Goal: Task Accomplishment & Management: Manage account settings

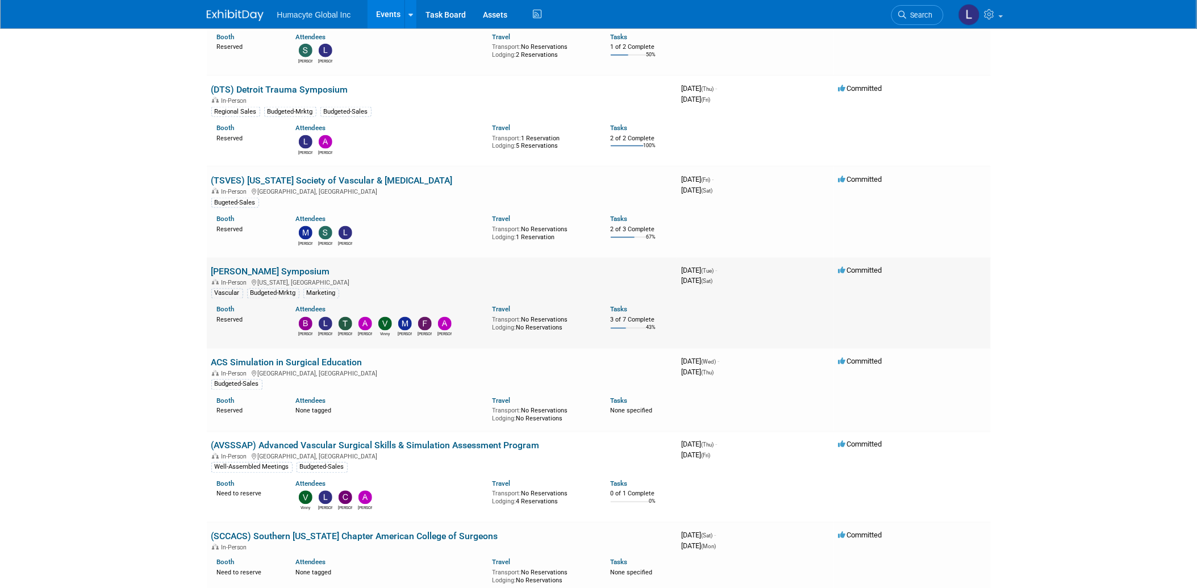
scroll to position [504, 0]
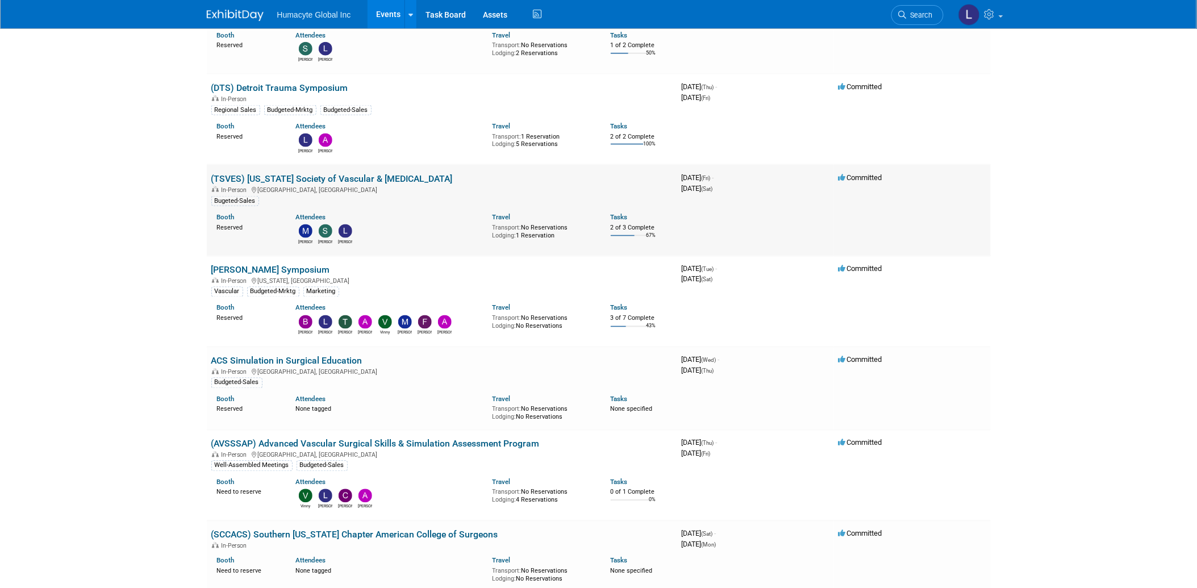
click at [279, 175] on link "(TSVES) [US_STATE] Society of Vascular & [MEDICAL_DATA]" at bounding box center [331, 178] width 241 height 11
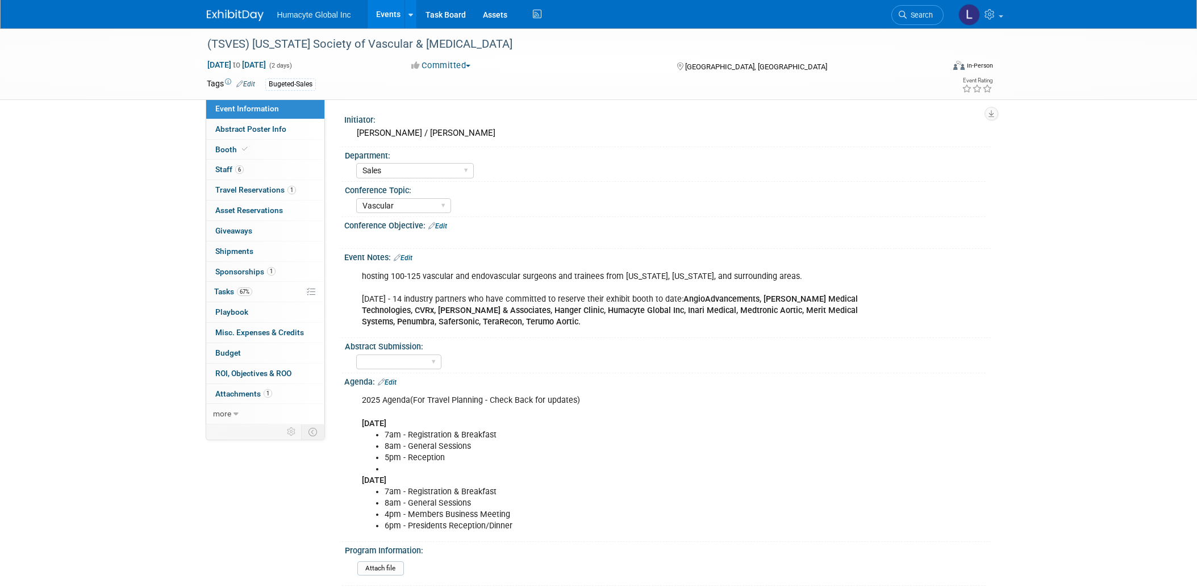
select select "Sales"
select select "Vascular"
click at [213, 163] on link "6 Staff 6" at bounding box center [265, 170] width 118 height 20
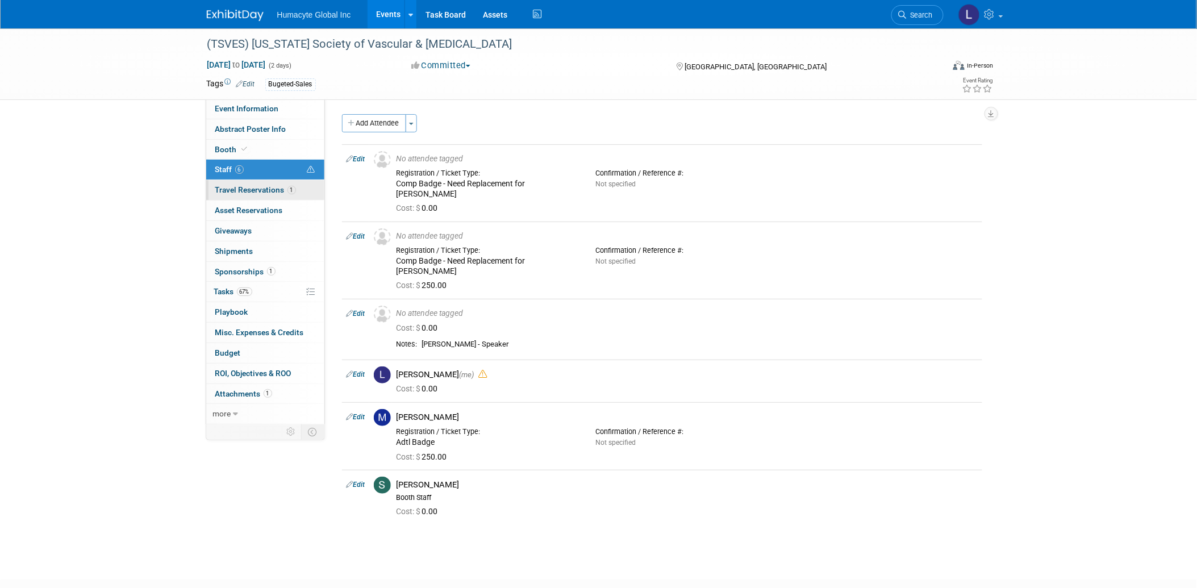
click at [239, 191] on span "Travel Reservations 1" at bounding box center [255, 189] width 81 height 9
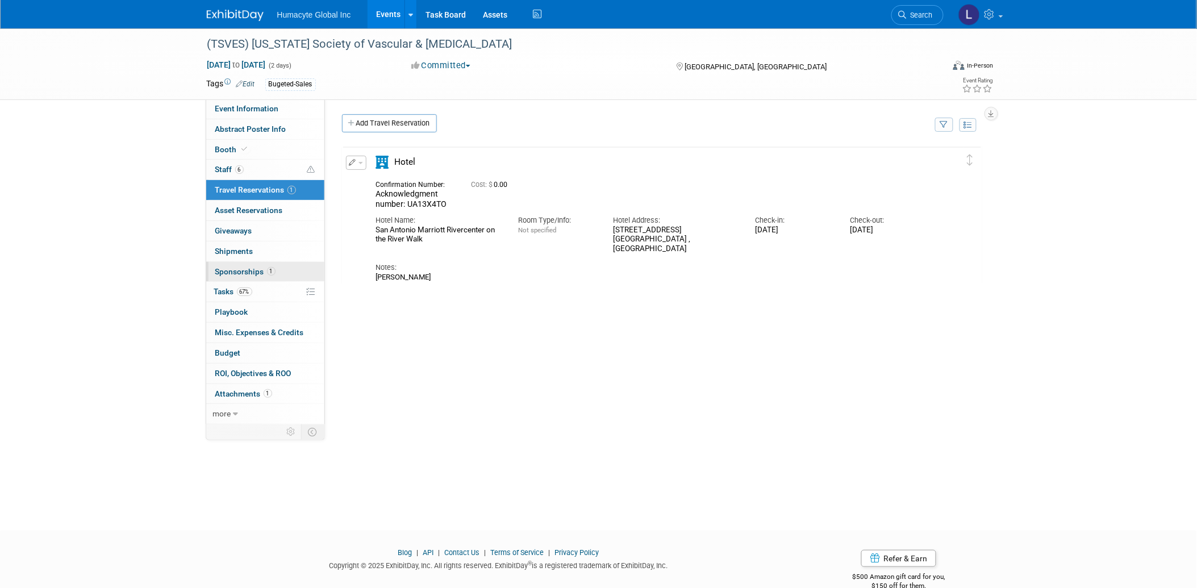
click at [237, 270] on span "Sponsorships 1" at bounding box center [245, 271] width 60 height 9
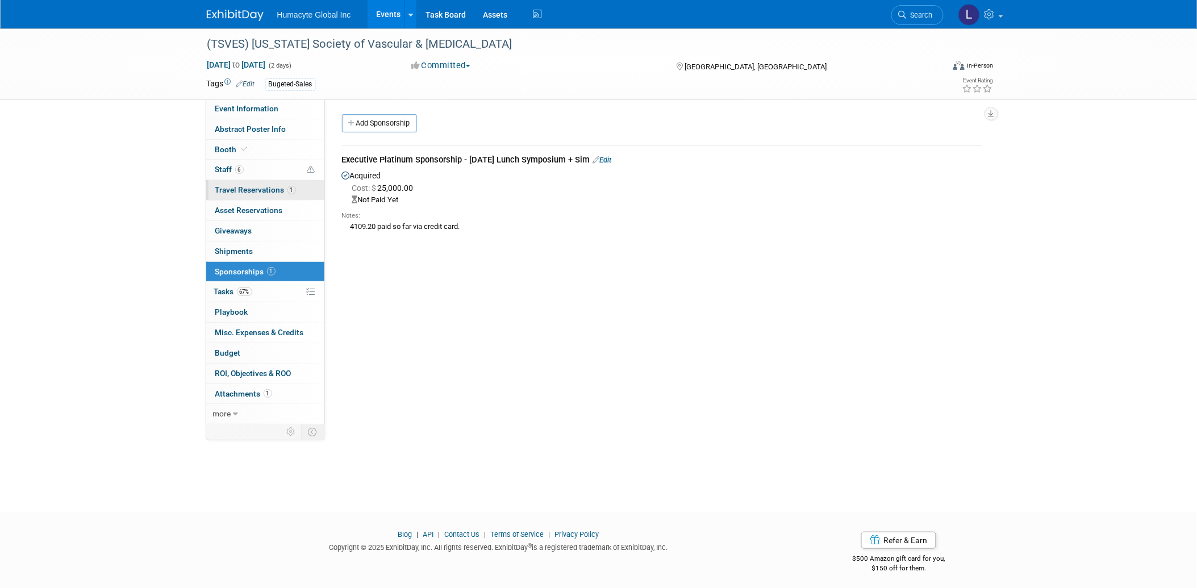
click at [264, 187] on span "Travel Reservations 1" at bounding box center [255, 189] width 81 height 9
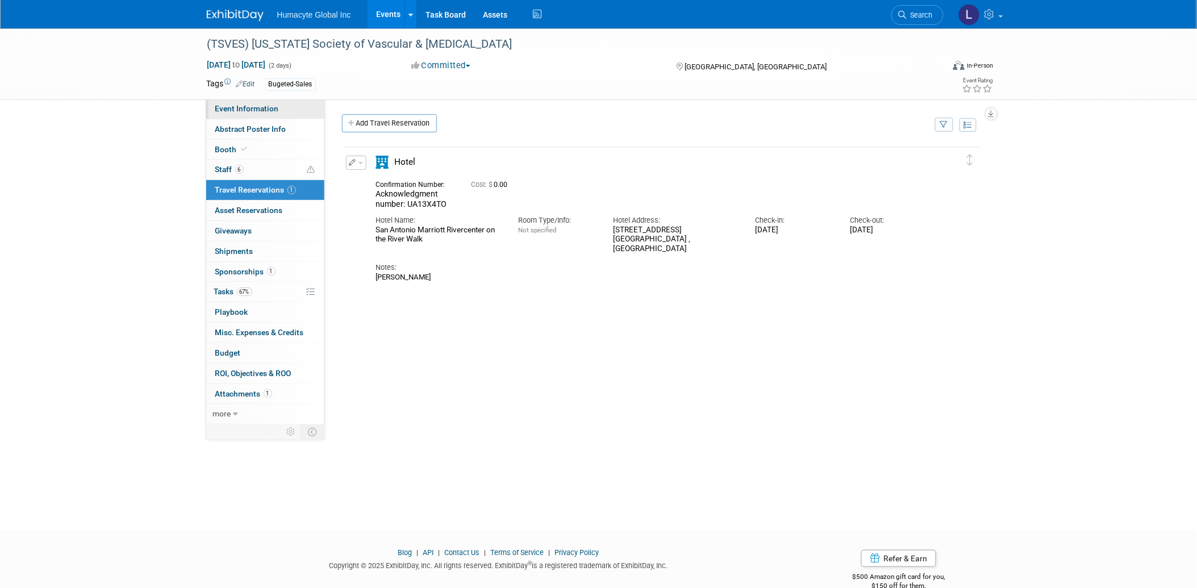
click at [230, 101] on link "Event Information" at bounding box center [265, 109] width 118 height 20
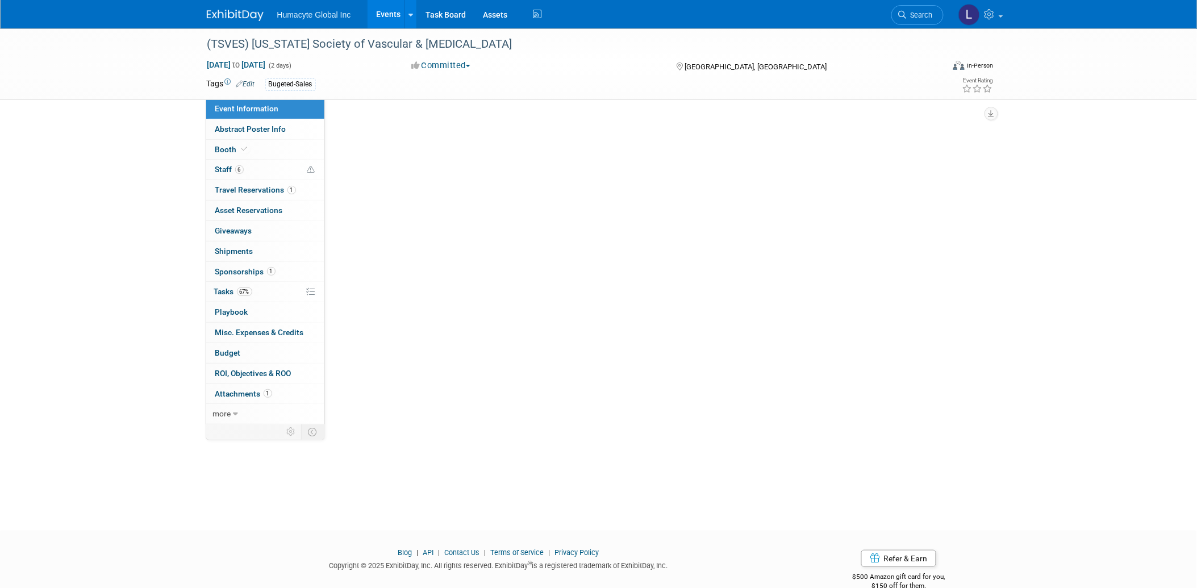
select select "Sales"
select select "Vascular"
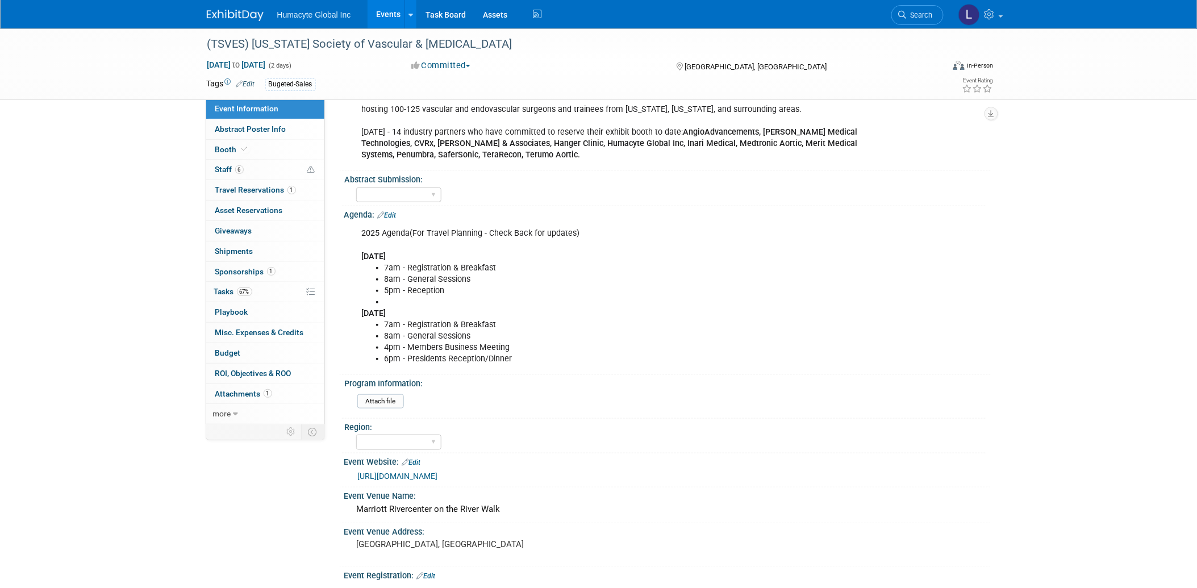
scroll to position [189, 0]
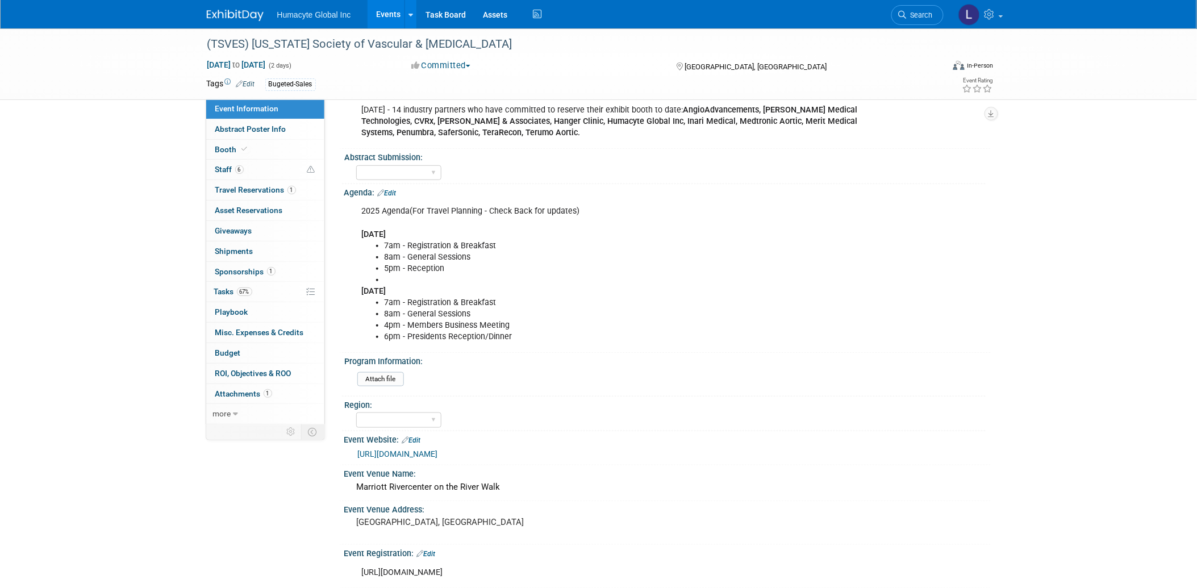
click at [494, 333] on li "6pm - Presidents Reception/Dinner" at bounding box center [622, 336] width 474 height 11
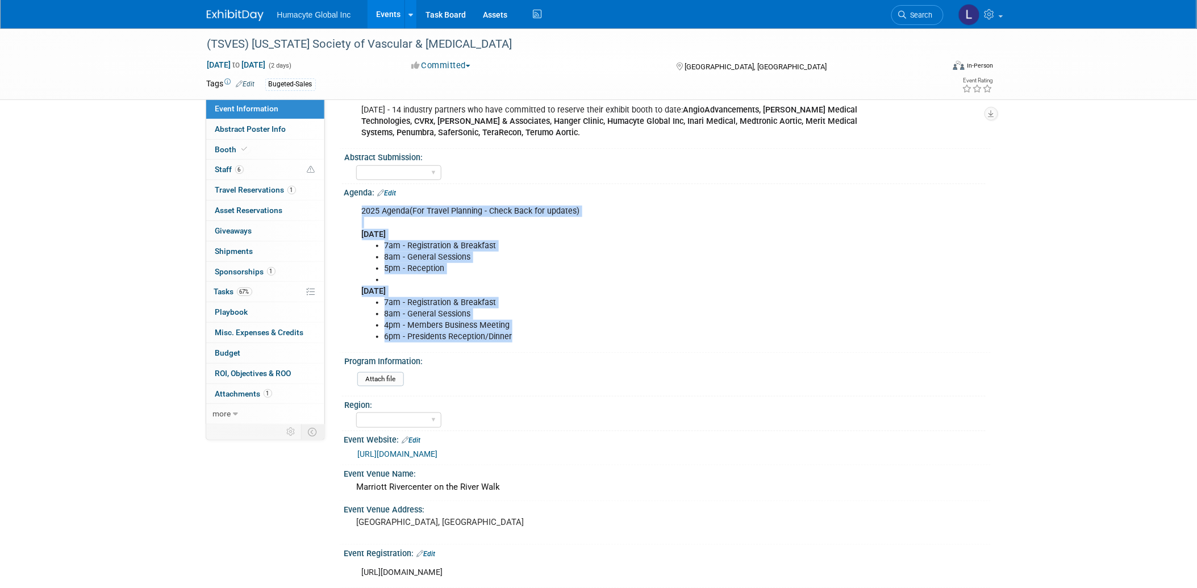
drag, startPoint x: 518, startPoint y: 330, endPoint x: 350, endPoint y: 205, distance: 209.1
click at [350, 205] on div "2025 Agenda(For Travel Planning - Check Back for updates) Friday, November 7, 2…" at bounding box center [667, 273] width 646 height 152
copy div "2025 Agenda(For Travel Planning - Check Back for updates) Friday, November 7, 2…"
click at [673, 285] on div "2025 Agenda(For Travel Planning - Check Back for updates) Friday, November 7, 2…" at bounding box center [610, 274] width 512 height 148
click at [409, 451] on link "https://tsves.org/" at bounding box center [398, 453] width 80 height 9
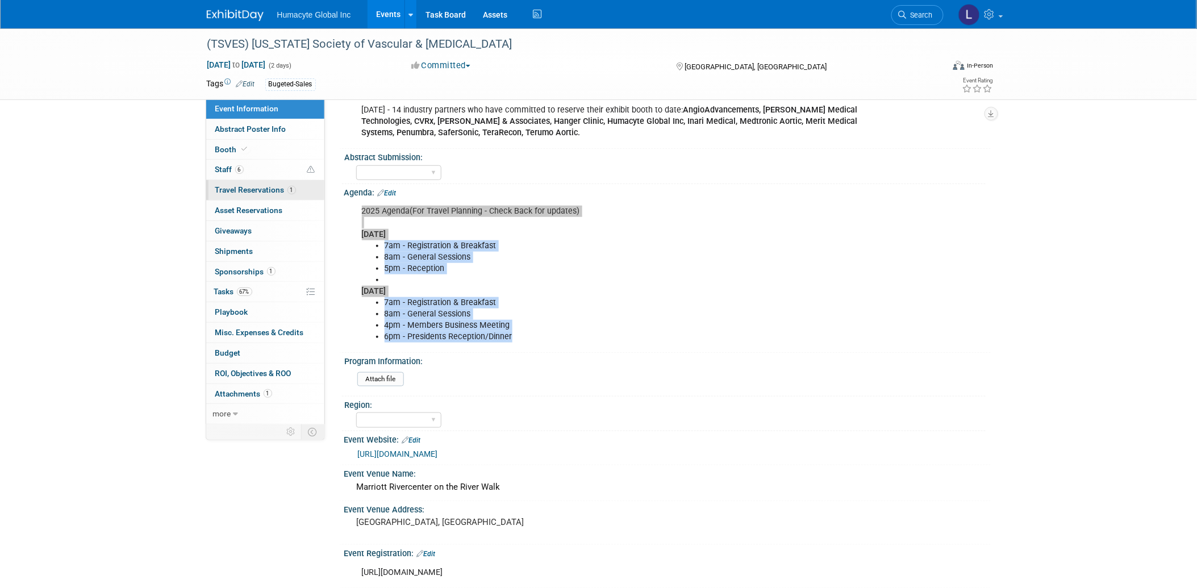
click at [228, 187] on span "Travel Reservations 1" at bounding box center [255, 189] width 81 height 9
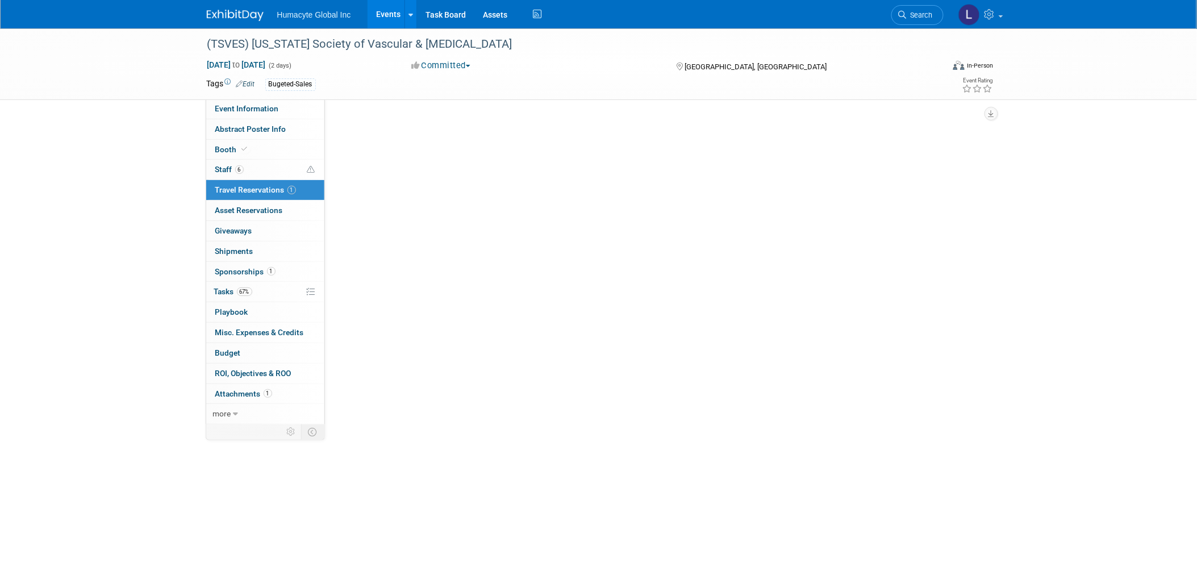
scroll to position [0, 0]
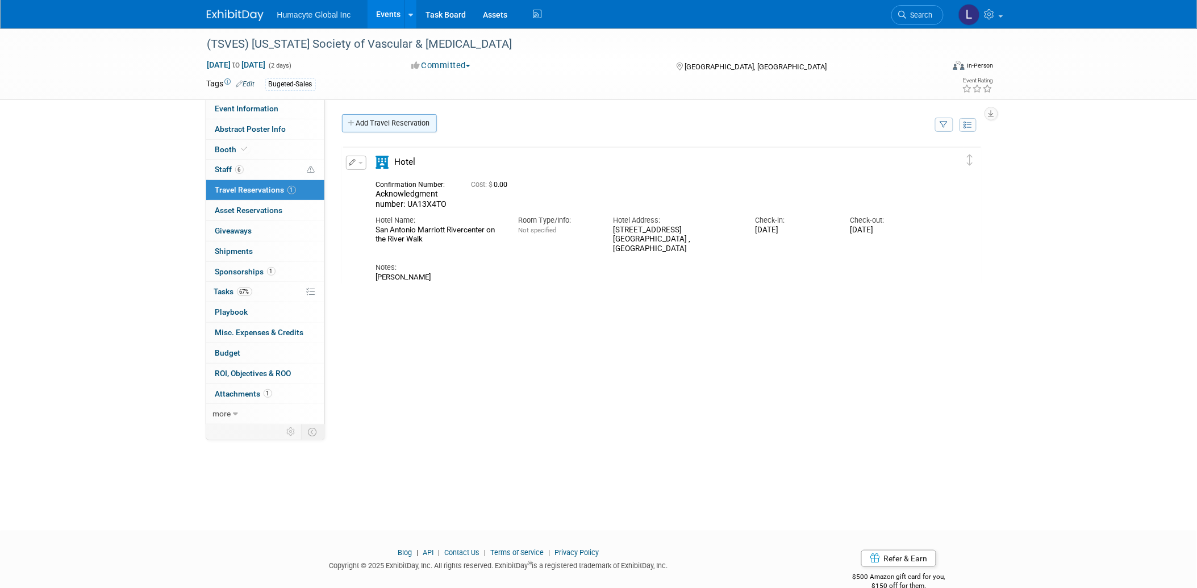
click at [383, 120] on link "Add Travel Reservation" at bounding box center [389, 123] width 95 height 18
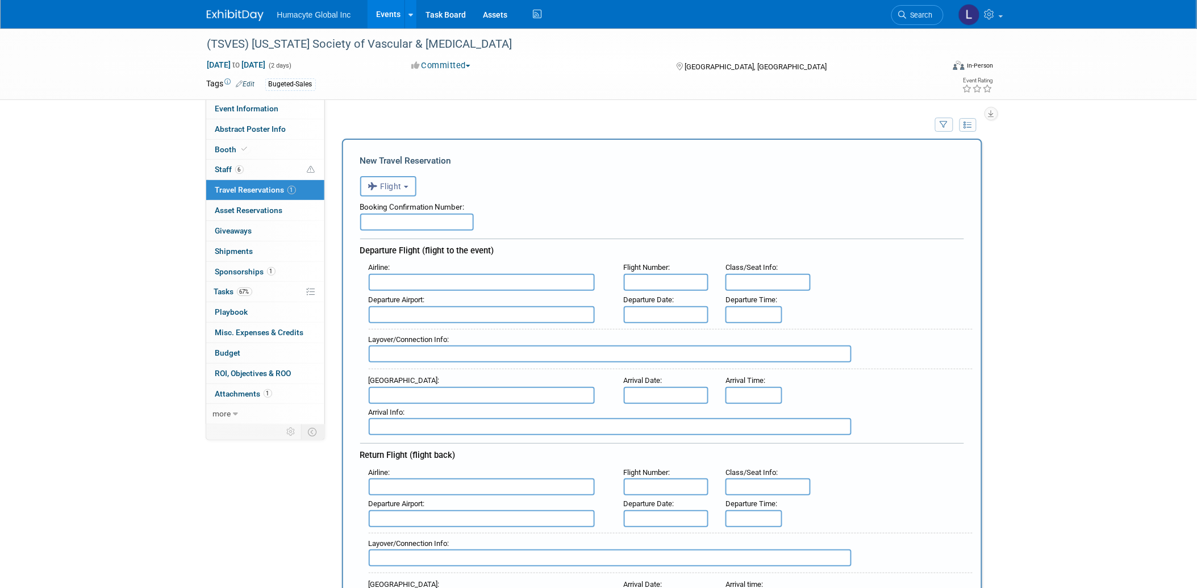
click at [387, 185] on span "Flight" at bounding box center [385, 186] width 34 height 9
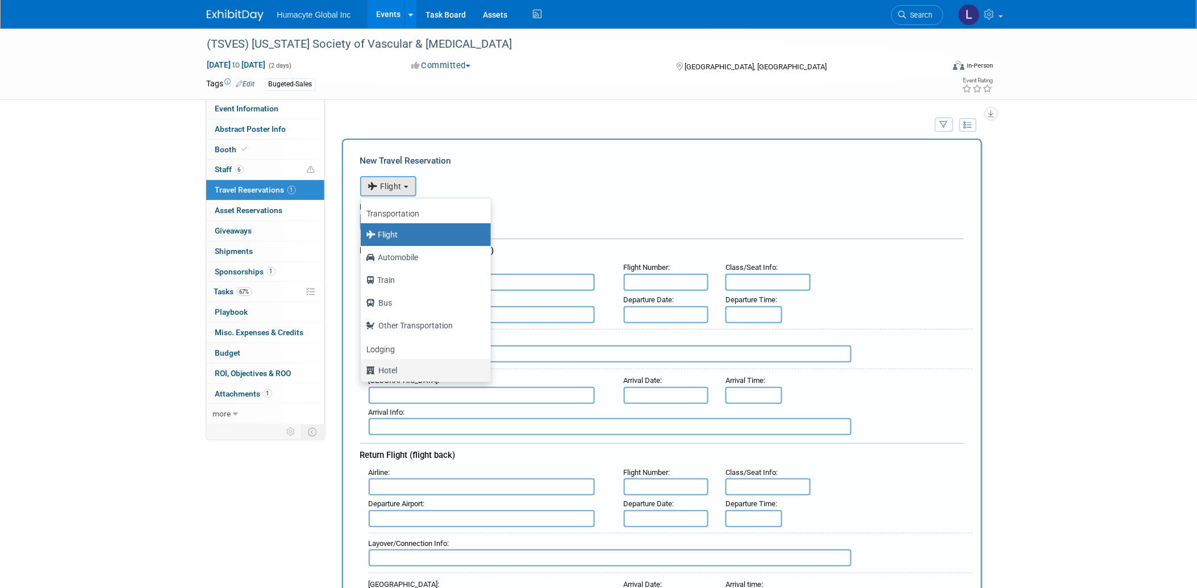
click at [387, 371] on label "Hotel" at bounding box center [422, 370] width 113 height 18
click at [362, 371] on input "Hotel" at bounding box center [358, 368] width 7 height 7
select select "6"
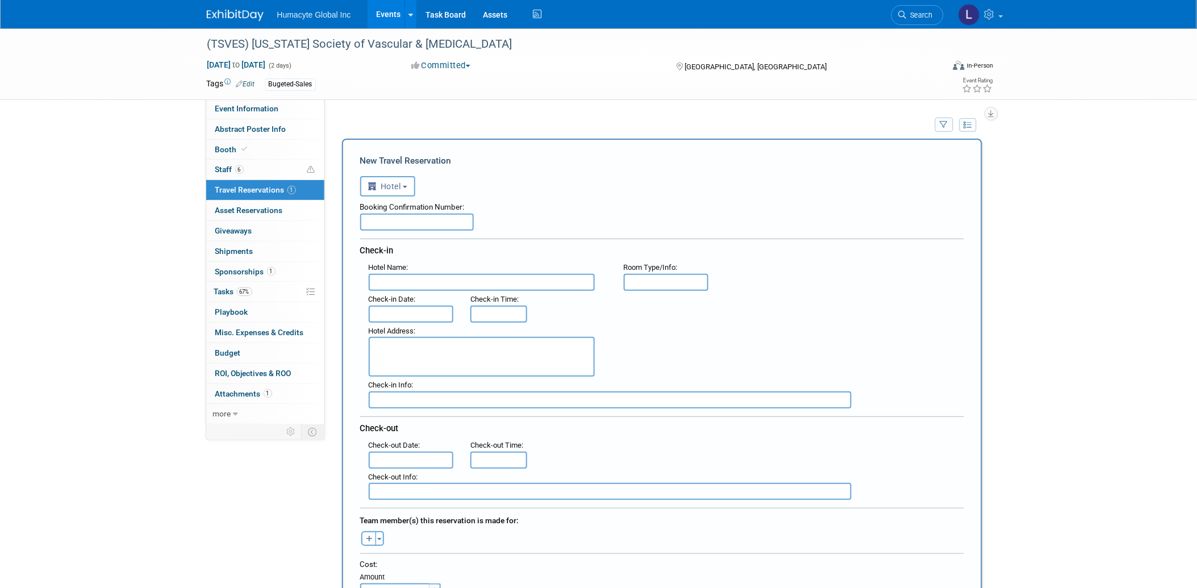
click at [386, 222] on input "text" at bounding box center [417, 222] width 114 height 17
paste input "0PYB7UAQ"
type input "0PYB7UAQ"
click at [396, 280] on input "text" at bounding box center [482, 282] width 226 height 17
click at [462, 283] on input "text" at bounding box center [482, 282] width 226 height 17
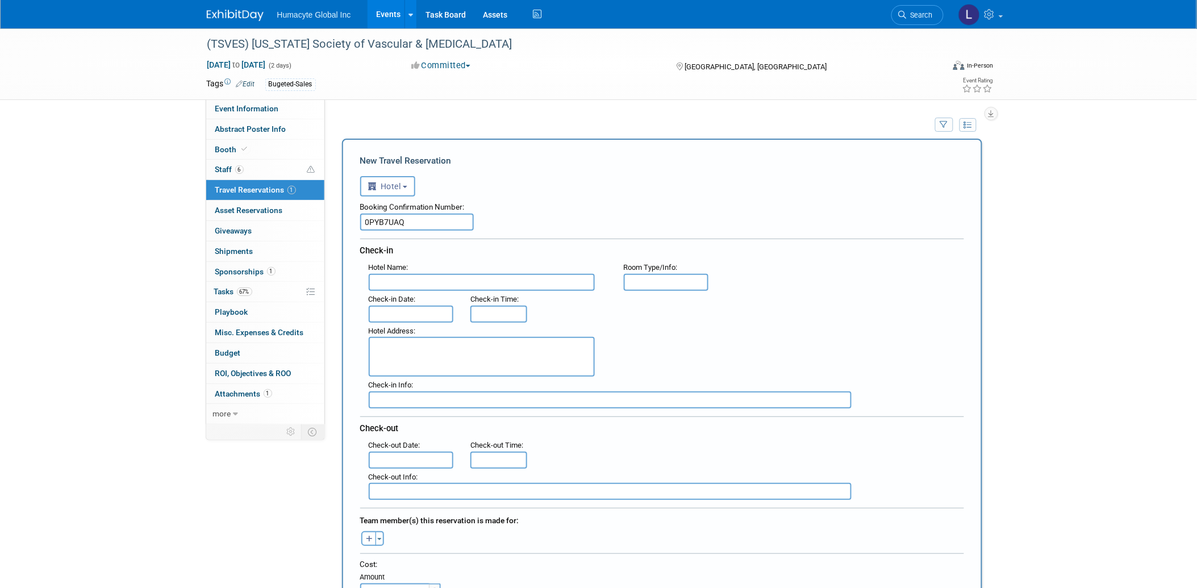
paste input "San Antonio Marriott Rivercenter on the River Walk"
type input "San Antonio Marriott Rivercenter on the River Walk"
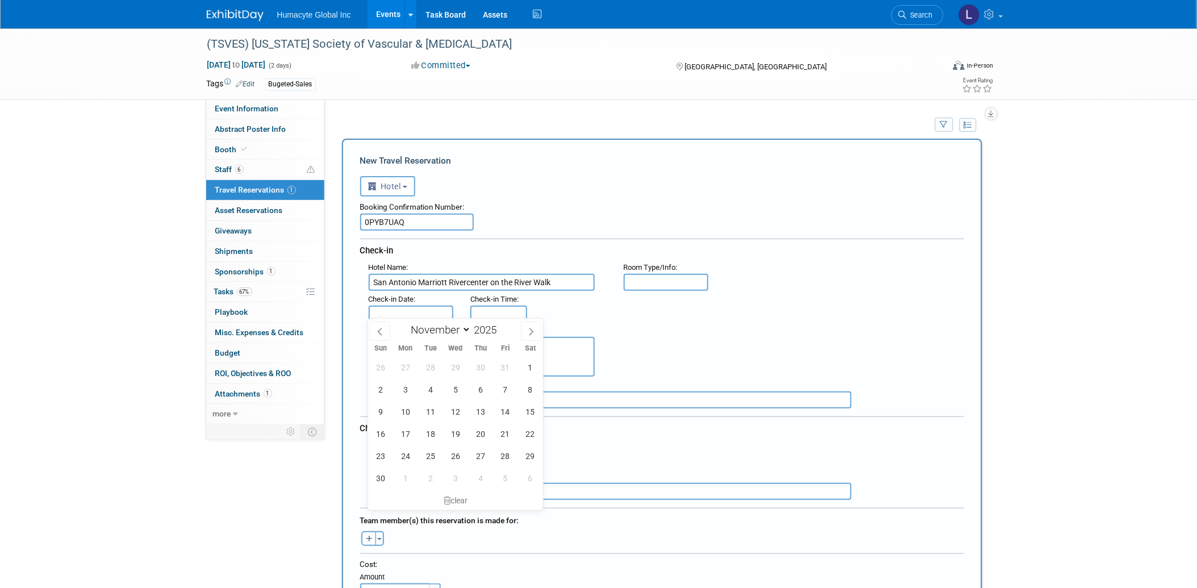
click at [389, 307] on input "text" at bounding box center [411, 314] width 85 height 17
click at [480, 388] on span "6" at bounding box center [480, 389] width 22 height 22
type input "Nov 6, 2025"
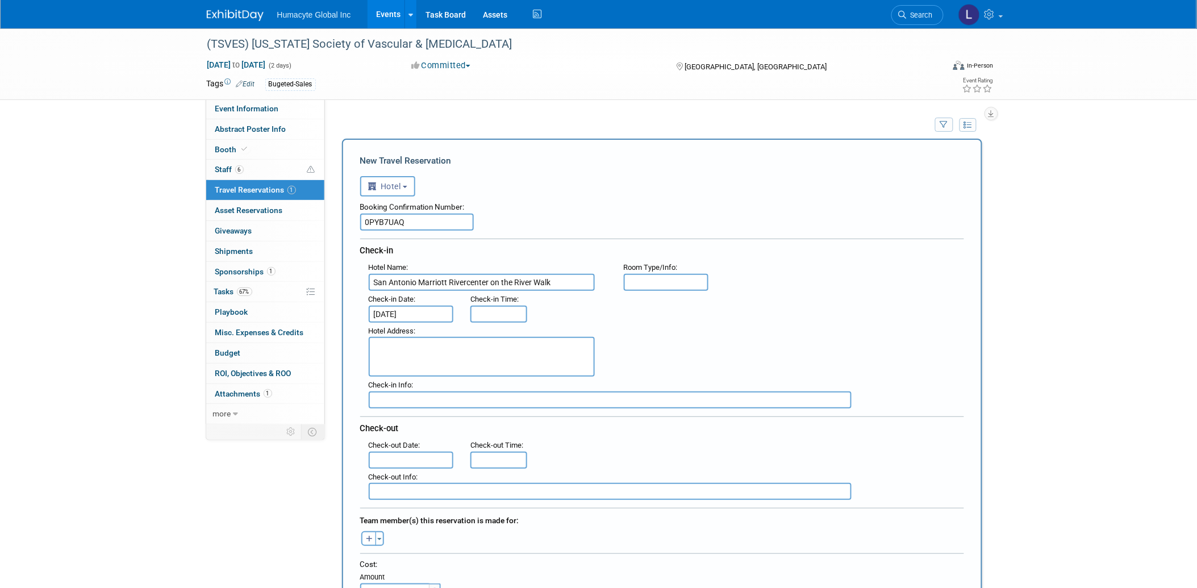
click at [407, 452] on input "text" at bounding box center [411, 460] width 85 height 17
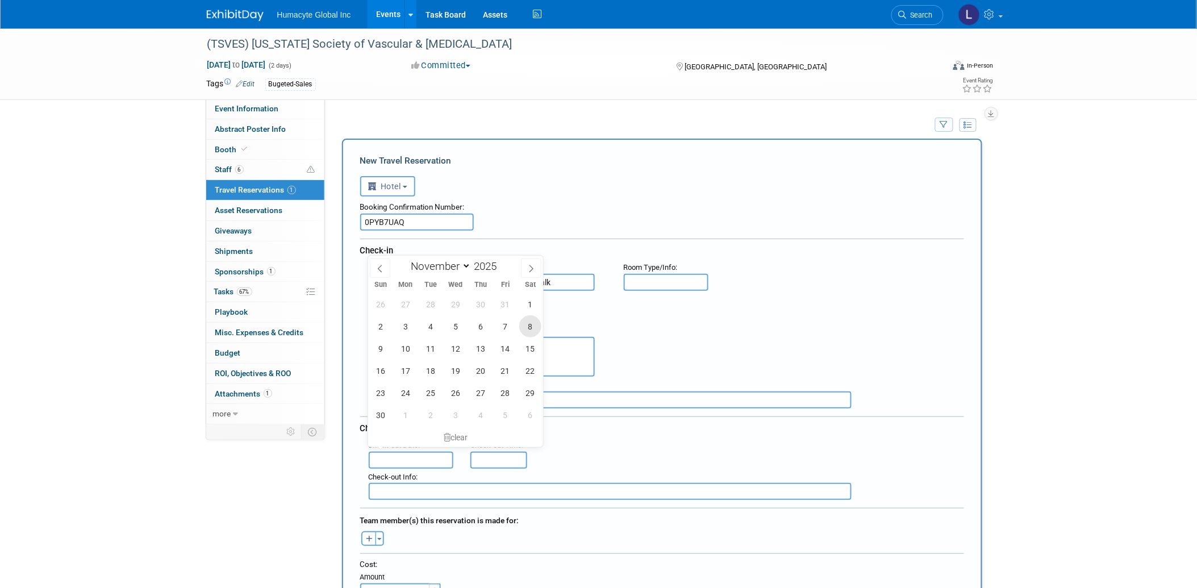
click at [534, 327] on span "8" at bounding box center [530, 326] width 22 height 22
type input "Nov 8, 2025"
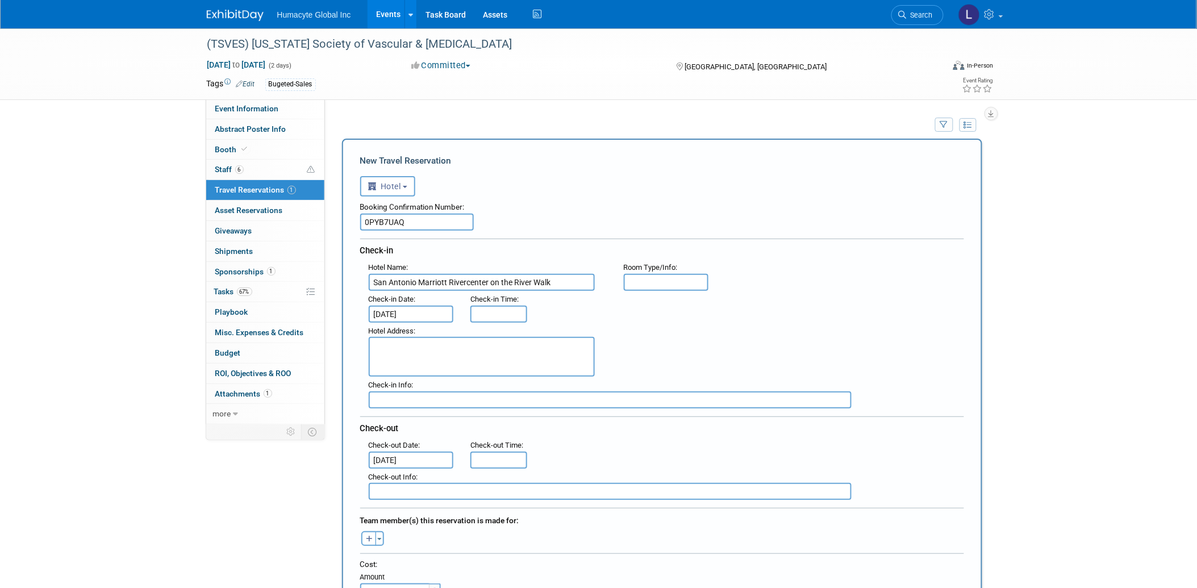
click at [0, 0] on div "26 27 28 29 30 31 1 2 3 4 5 6 7 8 9 10 11 12 13 14 15 16 17 18 19 20 21 22 23 2…" at bounding box center [0, 0] width 0 height 0
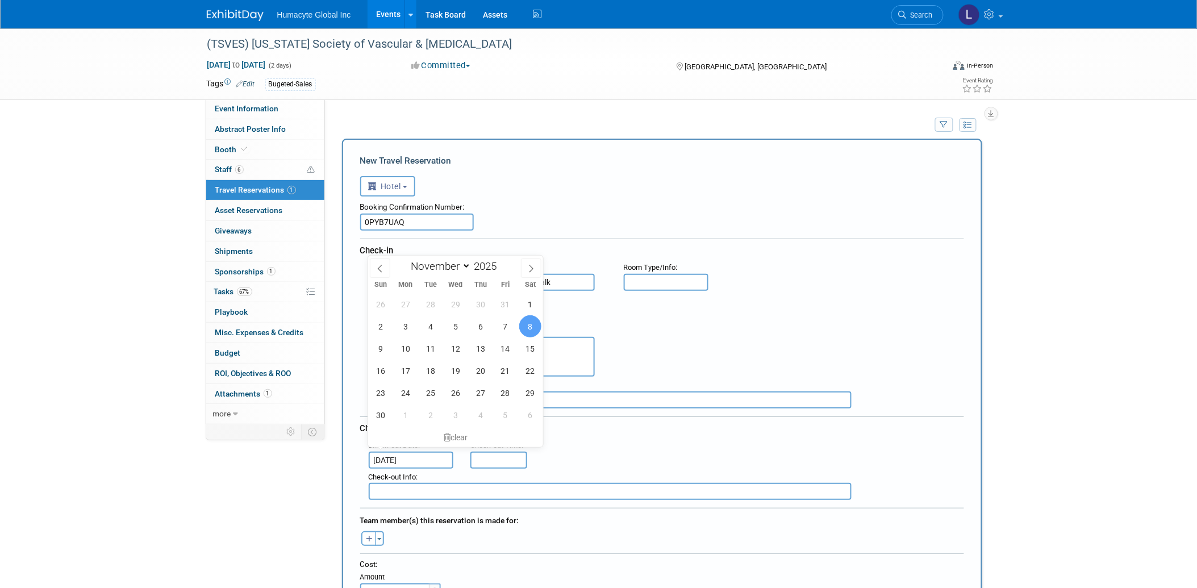
drag, startPoint x: 372, startPoint y: 351, endPoint x: 685, endPoint y: 353, distance: 313.0
click at [685, 354] on div "Hotel Address :" at bounding box center [666, 350] width 612 height 55
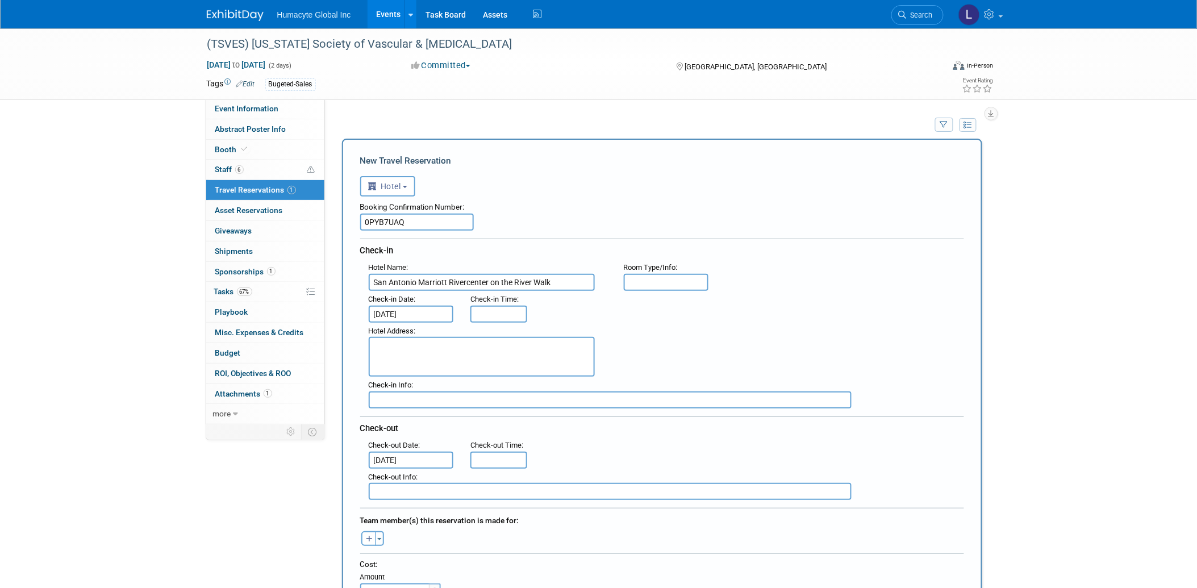
click at [554, 349] on textarea at bounding box center [482, 357] width 226 height 40
paste textarea "101 Bowie Street San Antonio , TX 78205 , United States of America"
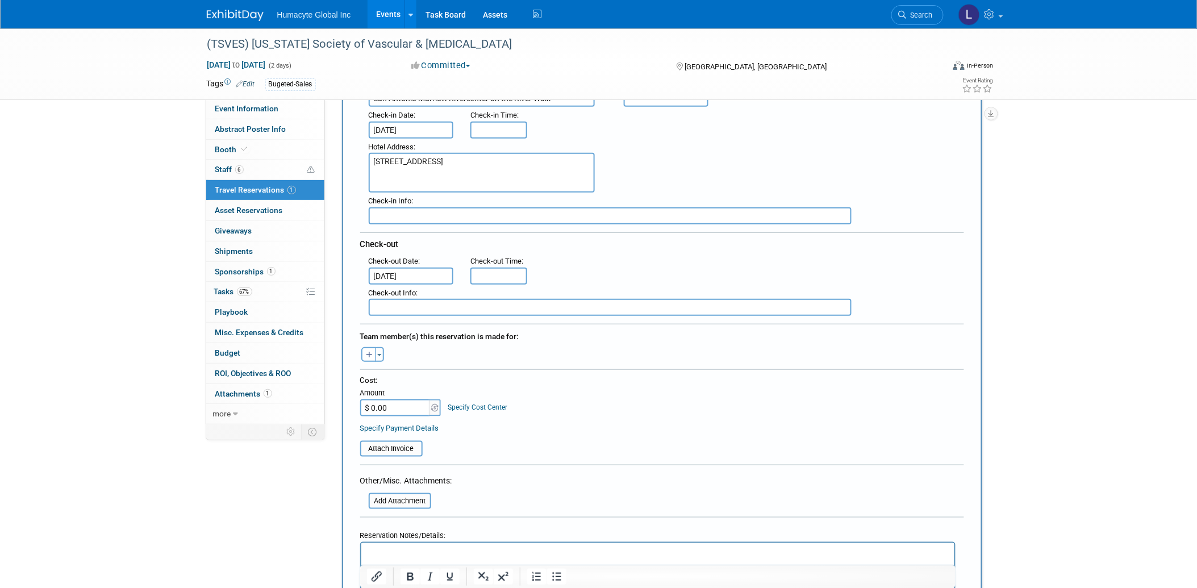
scroll to position [189, 0]
type textarea "101 Bowie Street San Antonio , TX 78205 , United States of America"
click at [366, 347] on icon "button" at bounding box center [369, 350] width 7 height 7
select select
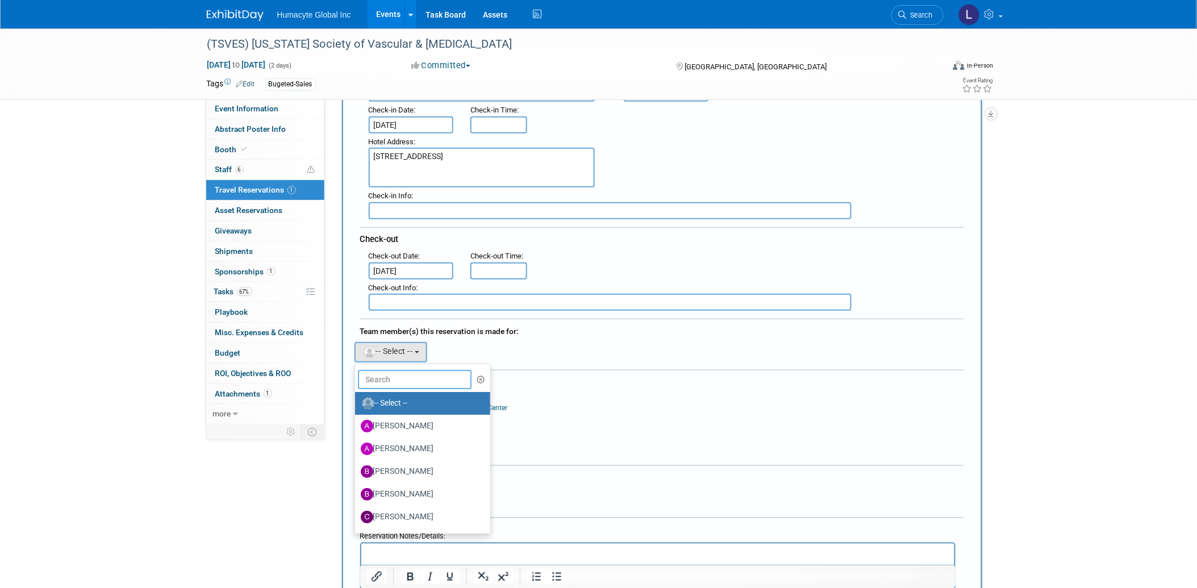
click at [406, 370] on input "text" at bounding box center [415, 379] width 114 height 19
type input "[PERSON_NAME]"
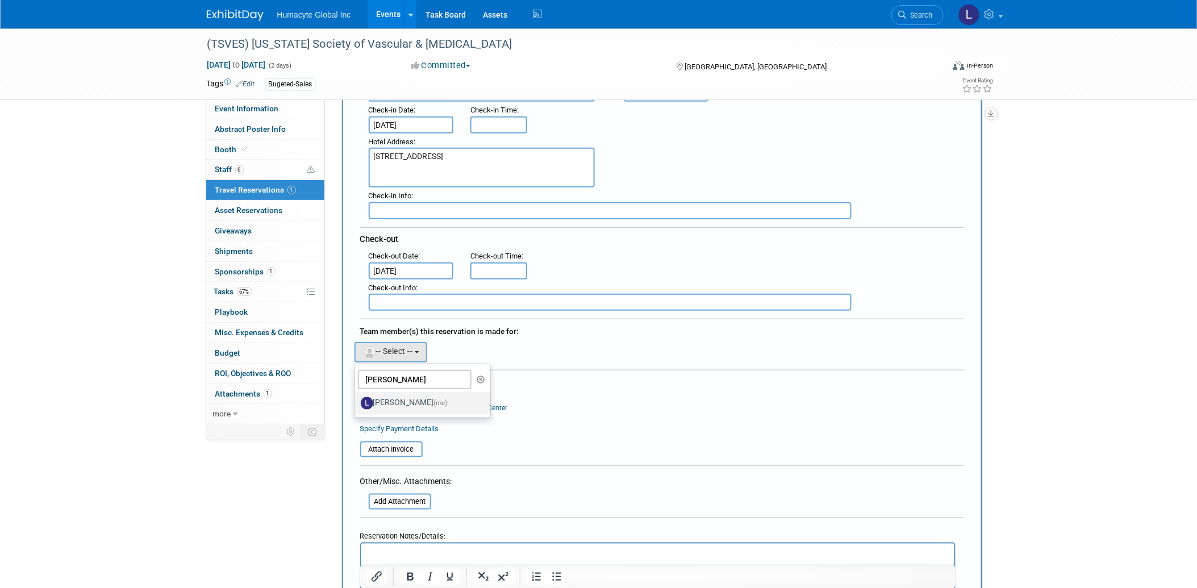
drag, startPoint x: 388, startPoint y: 383, endPoint x: 390, endPoint y: 389, distance: 6.1
click at [388, 394] on label "Linda Hamilton (me)" at bounding box center [420, 403] width 119 height 18
click at [357, 398] on input "Linda Hamilton (me)" at bounding box center [352, 401] width 7 height 7
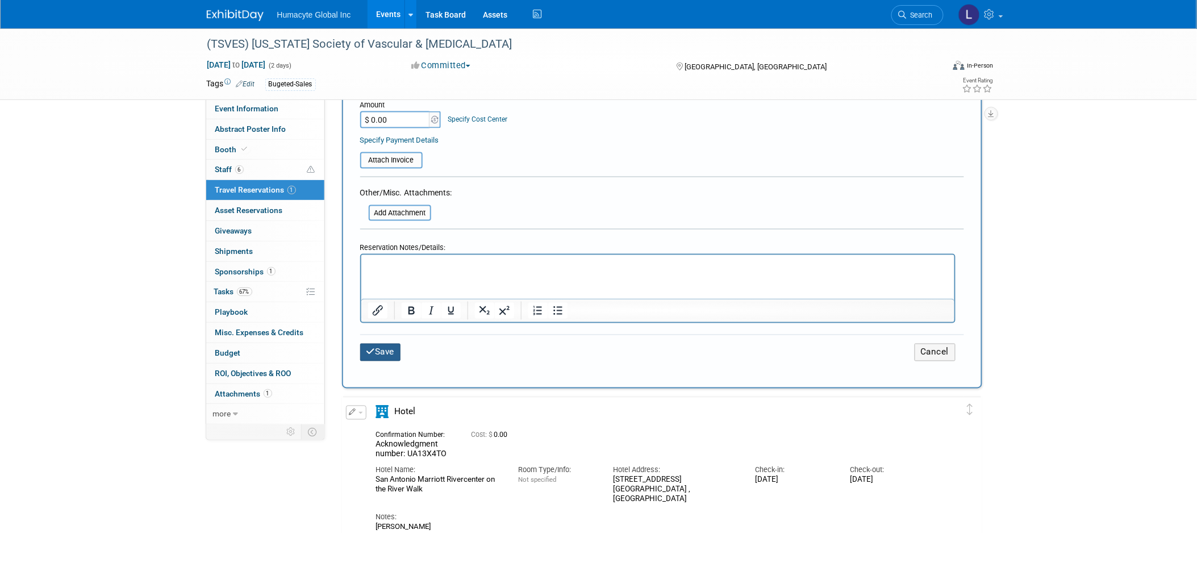
click at [382, 344] on button "Save" at bounding box center [380, 353] width 41 height 18
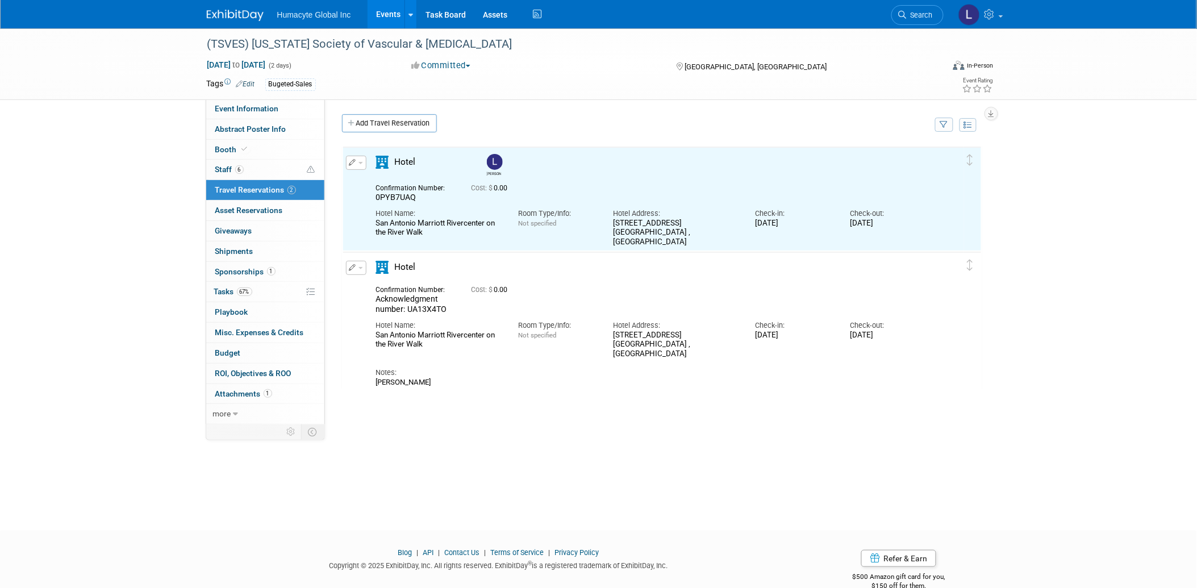
scroll to position [0, 0]
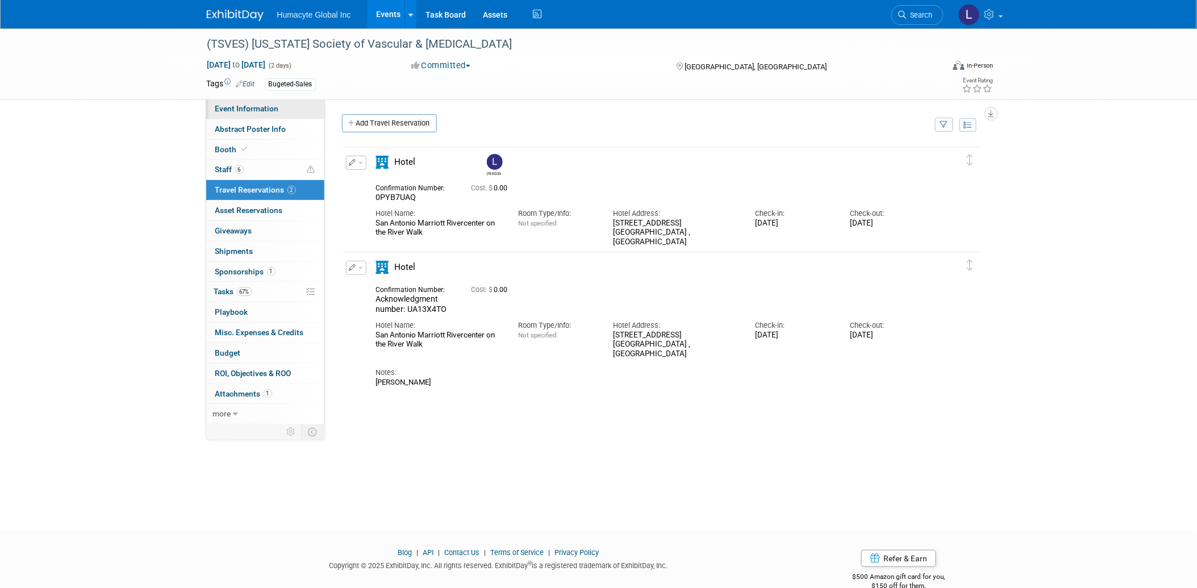
click at [235, 109] on span "Event Information" at bounding box center [247, 108] width 64 height 9
select select "Sales"
select select "Vascular"
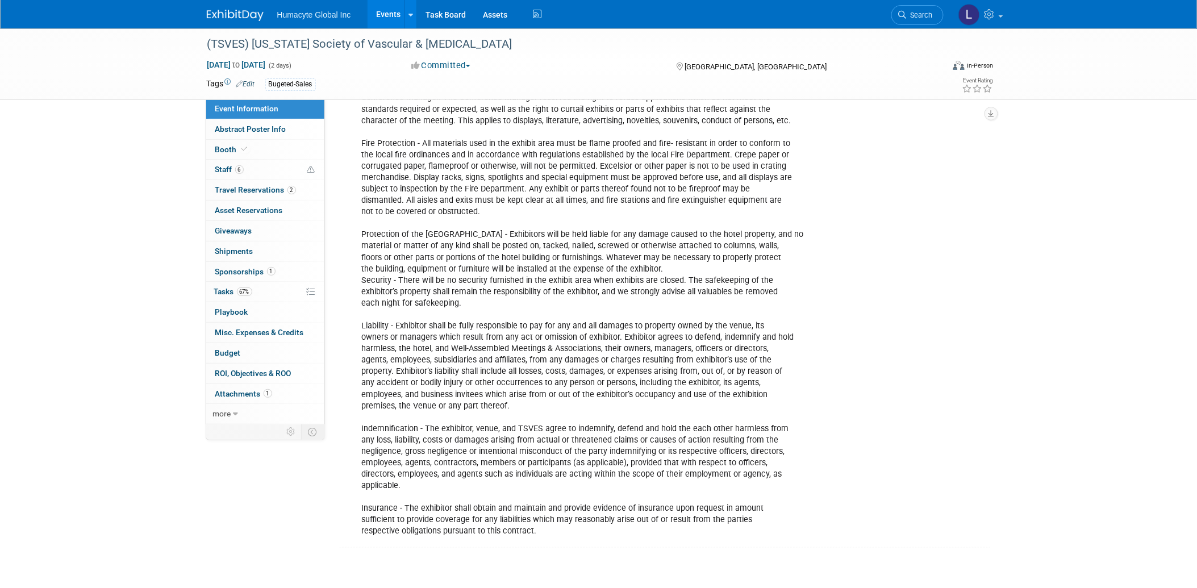
scroll to position [1635, 0]
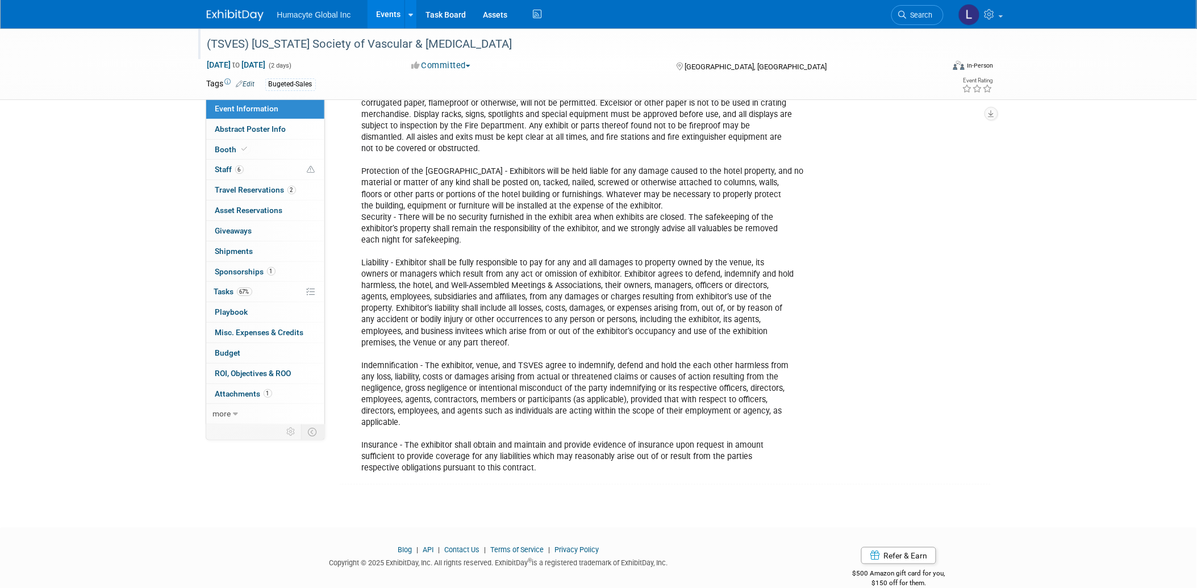
click at [382, 51] on div "(TSVES) [US_STATE] Society of Vascular & [MEDICAL_DATA]" at bounding box center [564, 44] width 723 height 20
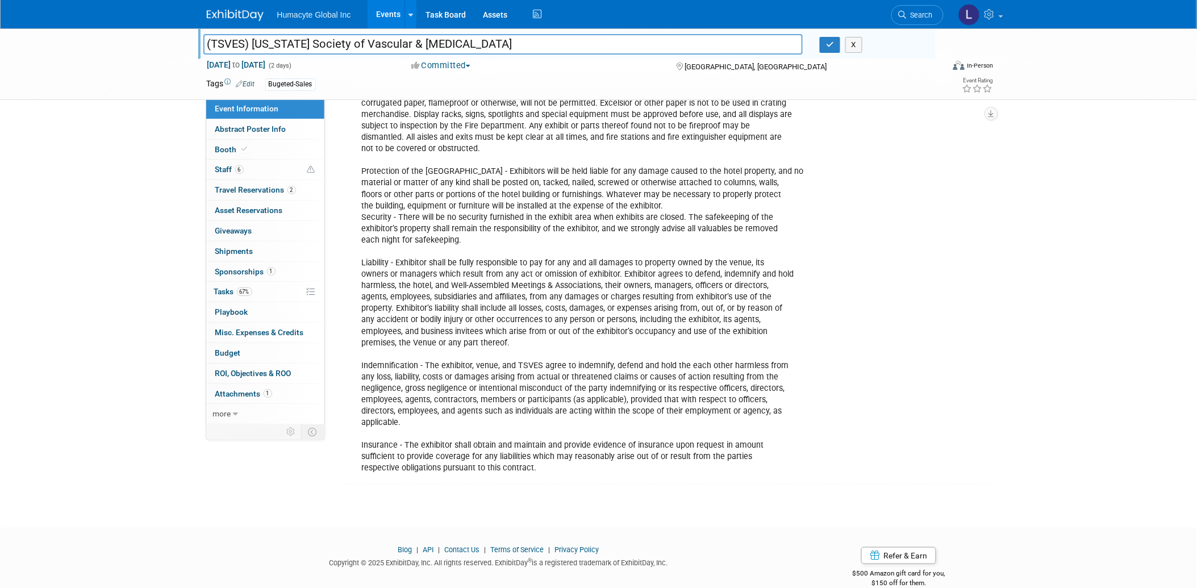
click at [379, 40] on input "(TSVES) [US_STATE] Society of Vascular & [MEDICAL_DATA]" at bounding box center [503, 44] width 600 height 20
drag, startPoint x: 889, startPoint y: 190, endPoint x: 866, endPoint y: 144, distance: 51.6
click at [889, 190] on div "Installation of Exhibits - Assembly of exhibits during the regularly scheduled …" at bounding box center [667, 131] width 646 height 700
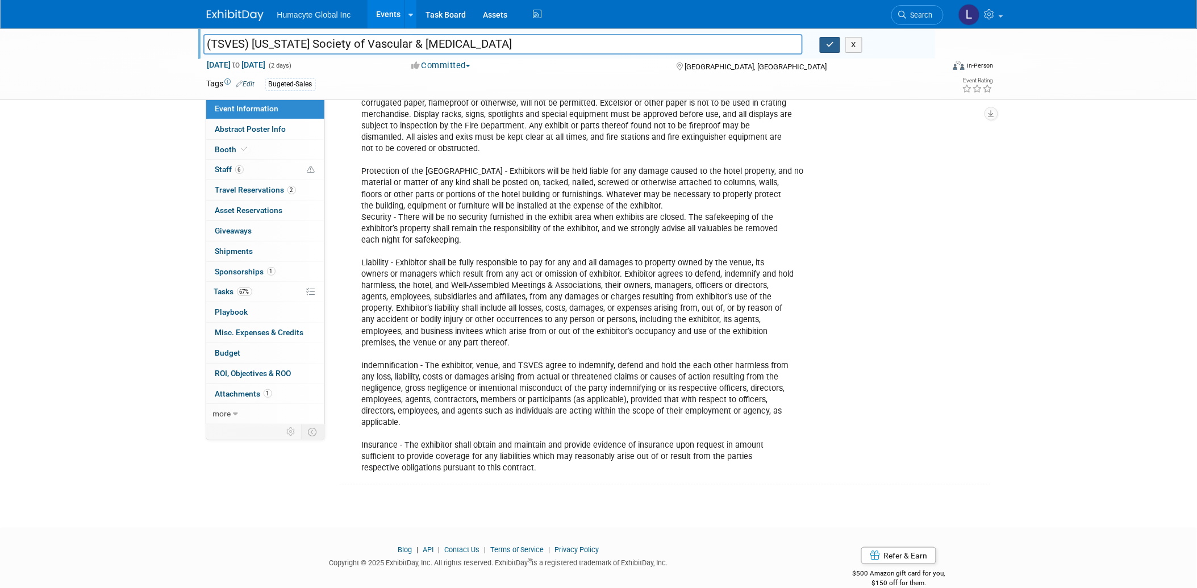
click at [831, 47] on icon "button" at bounding box center [830, 44] width 8 height 7
